Goal: Navigation & Orientation: Understand site structure

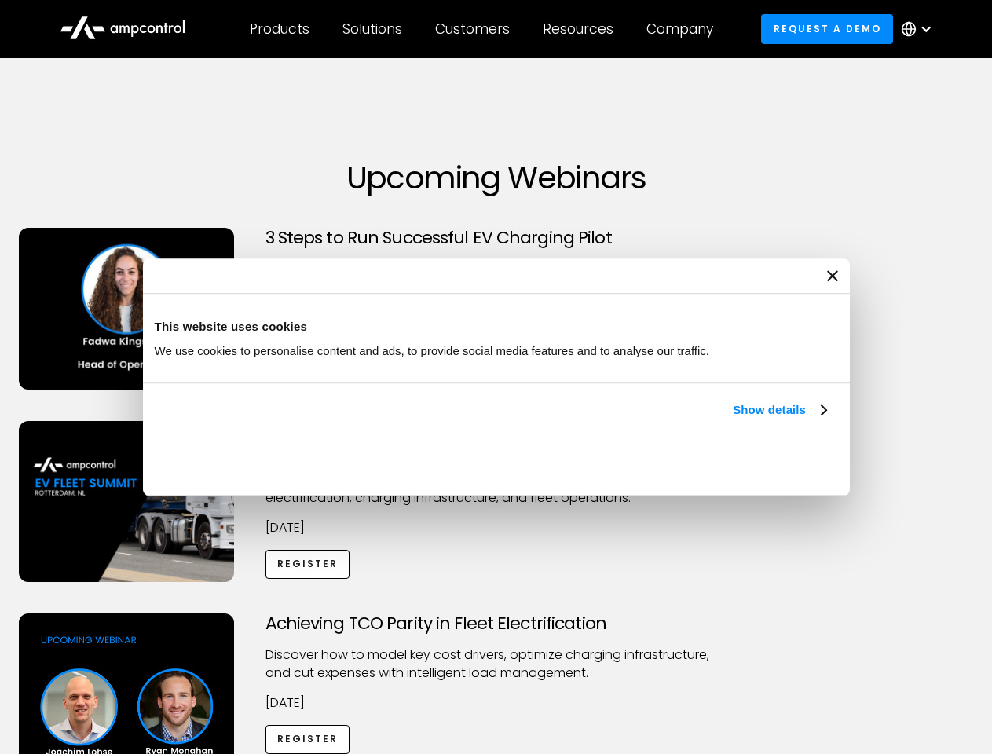
click at [733, 419] on link "Show details" at bounding box center [779, 410] width 93 height 19
click at [0, 0] on div "Necessary cookies help make a website usable by enabling basic functions like p…" at bounding box center [0, 0] width 0 height 0
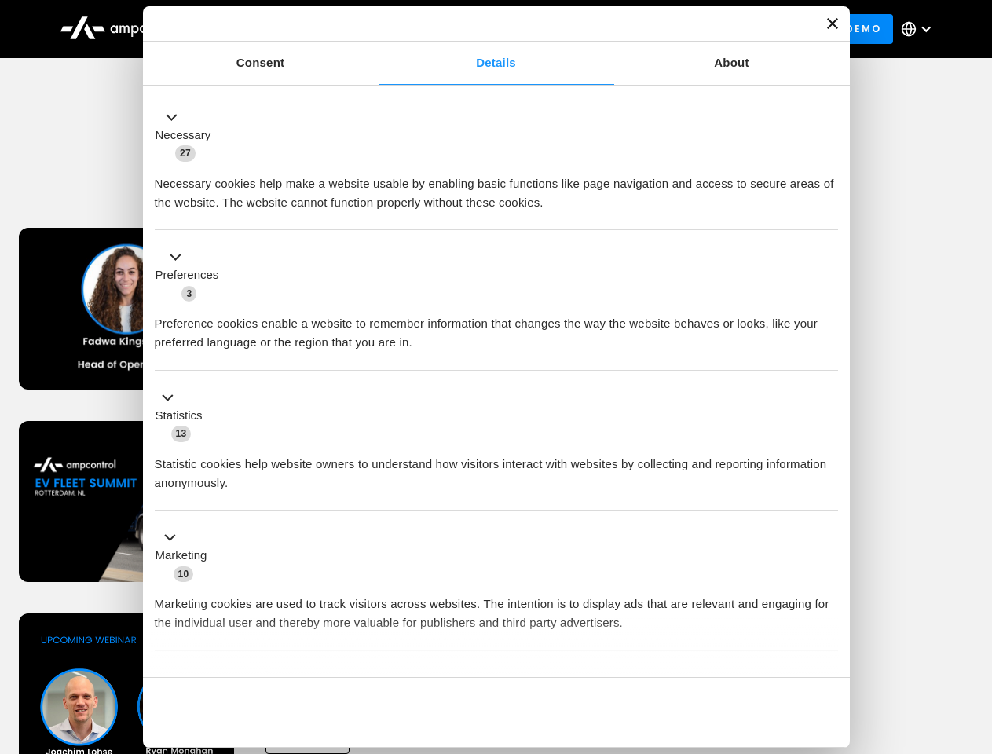
click at [483, 29] on div "Customers" at bounding box center [472, 28] width 75 height 17
click at [279, 29] on div "Products" at bounding box center [280, 28] width 60 height 17
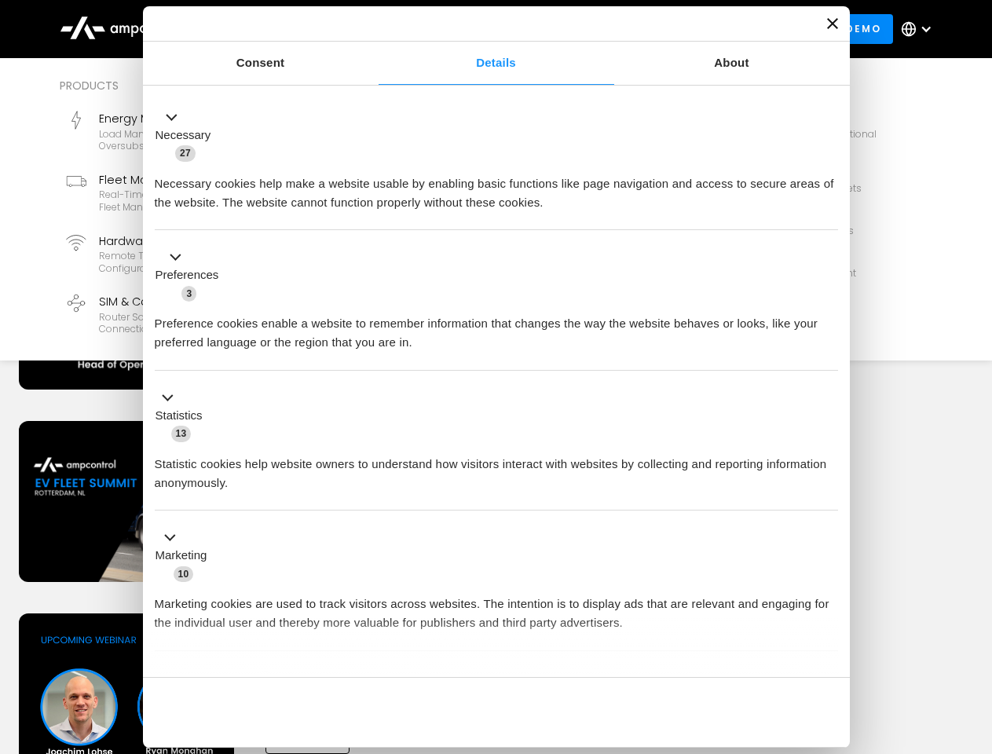
click at [373, 29] on div "Solutions" at bounding box center [372, 28] width 60 height 17
click at [475, 29] on div "Customers" at bounding box center [472, 28] width 75 height 17
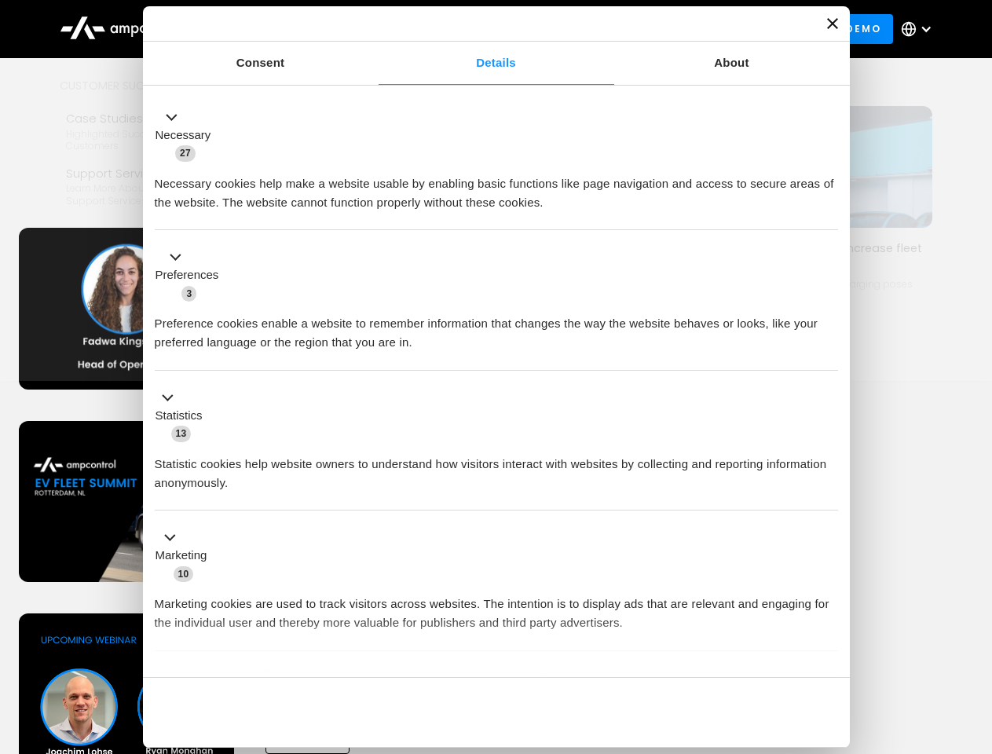
click at [581, 29] on div "Resources" at bounding box center [578, 28] width 71 height 17
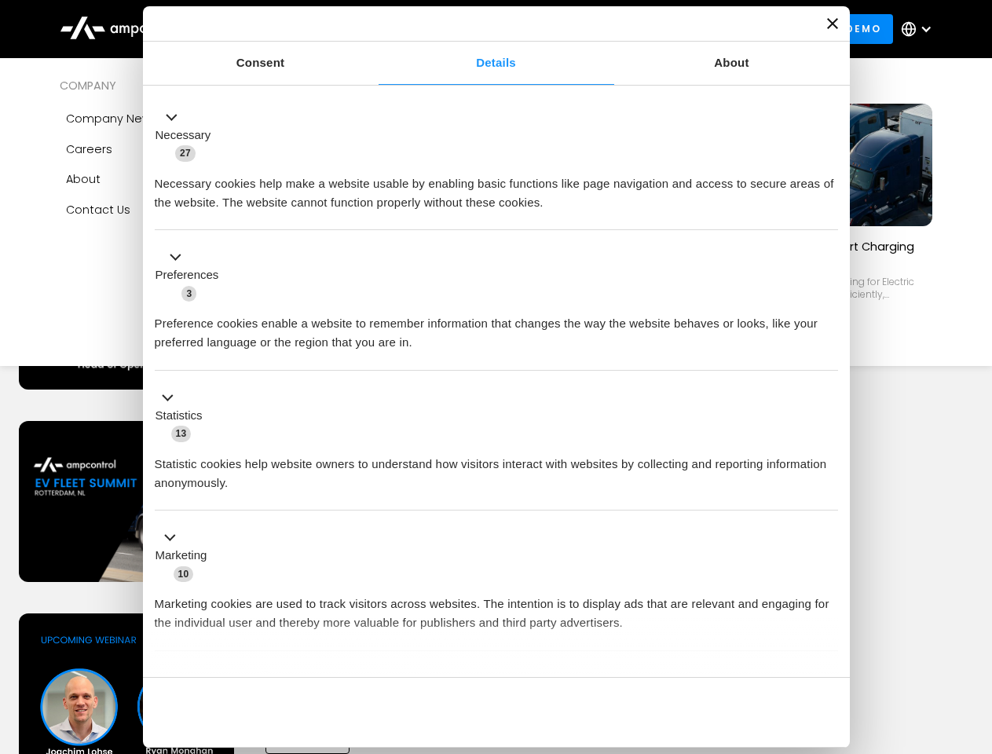
click at [685, 29] on div "Company" at bounding box center [679, 28] width 67 height 17
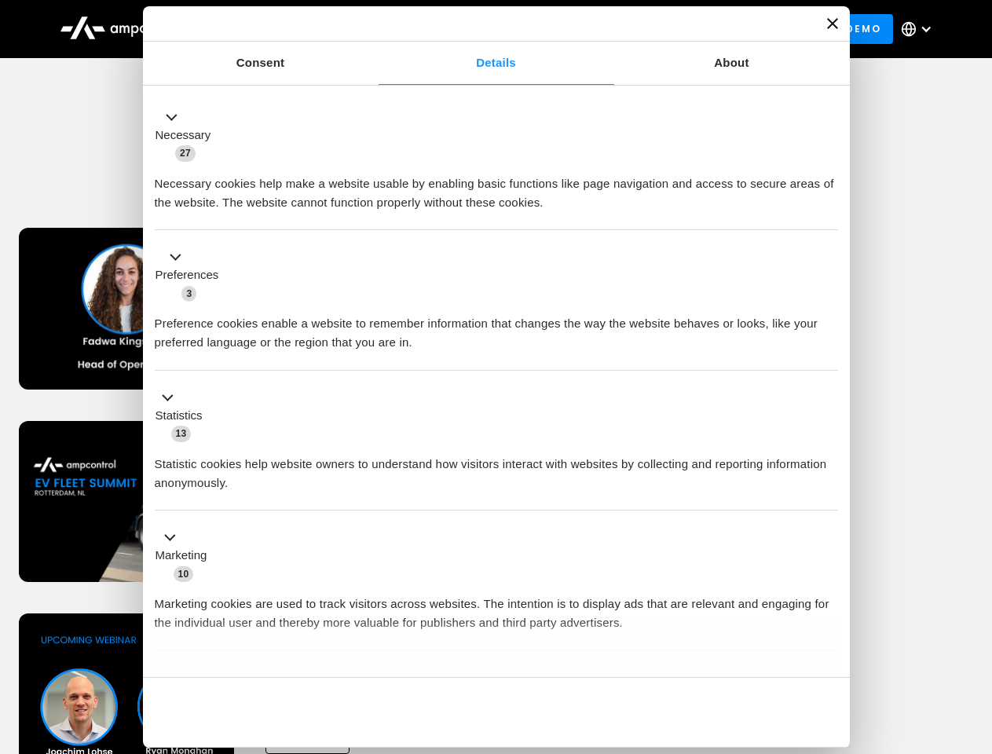
click at [921, 29] on div at bounding box center [926, 29] width 13 height 13
